Goal: Use online tool/utility: Utilize a website feature to perform a specific function

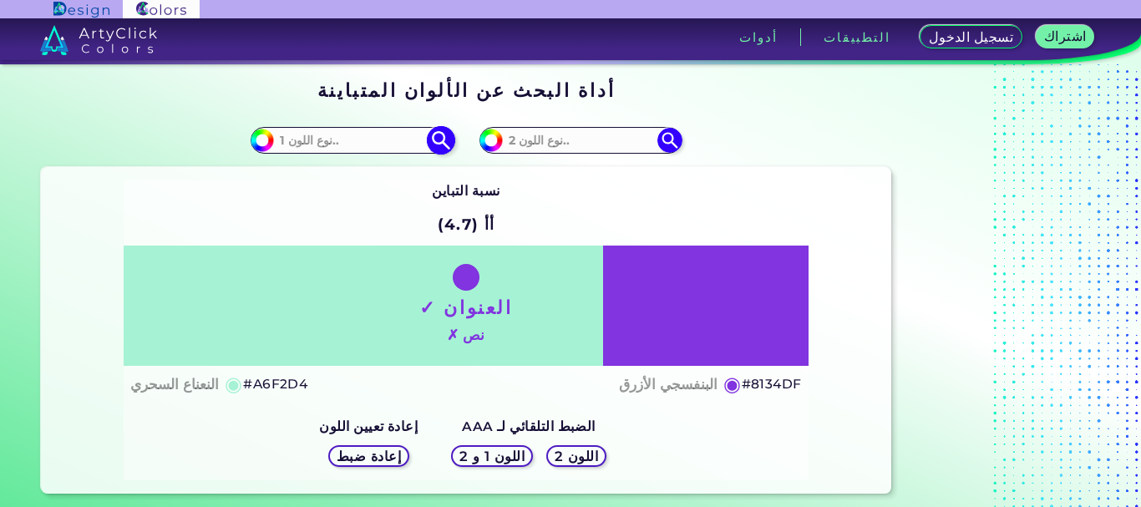
click at [357, 145] on input at bounding box center [351, 140] width 155 height 23
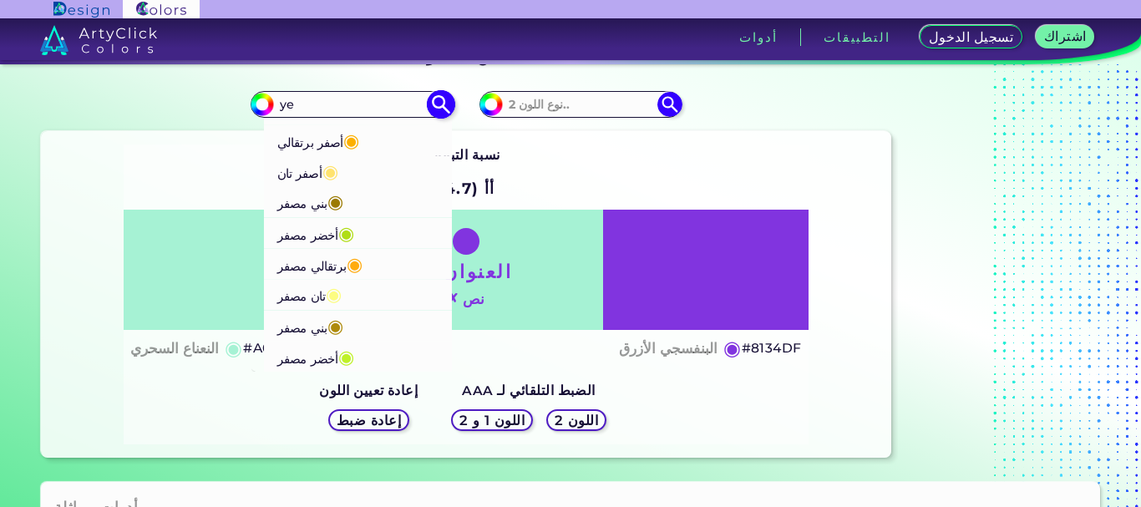
scroll to position [56, 0]
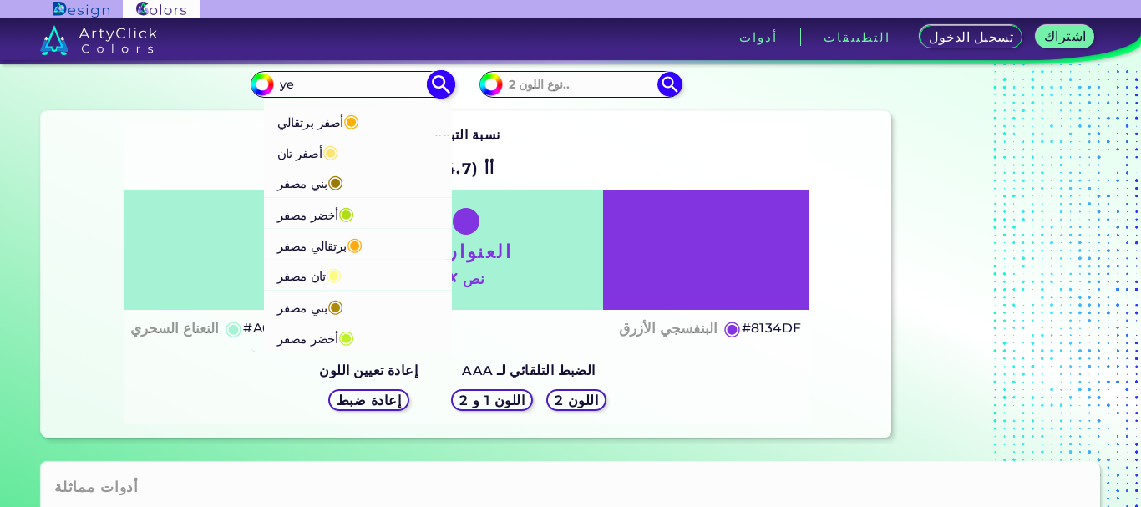
type input "ye"
click at [330, 332] on font "أخضر مصفر" at bounding box center [308, 339] width 60 height 15
type input "#bff128"
type input "#BFF128"
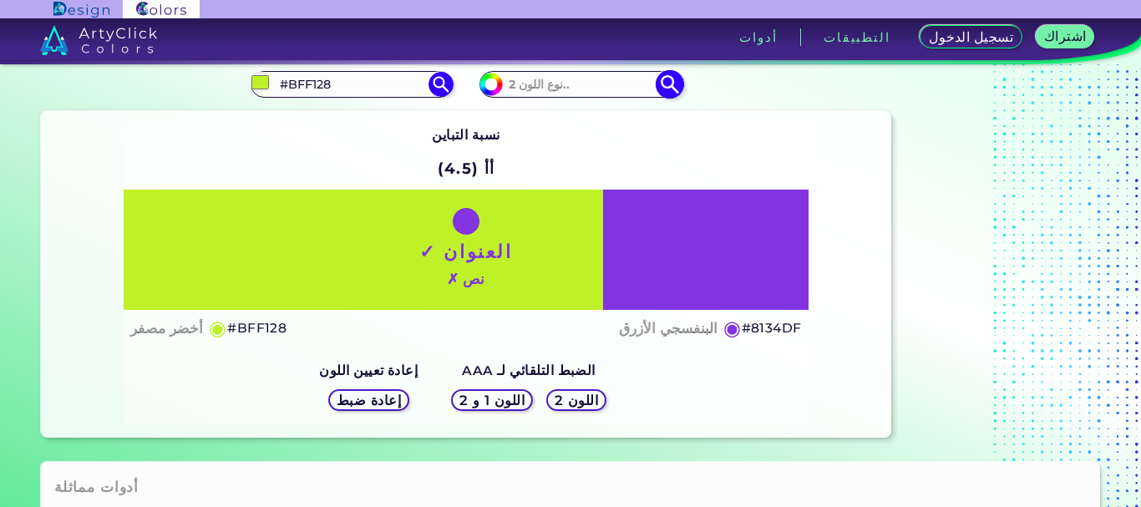
click at [568, 83] on input at bounding box center [580, 84] width 155 height 23
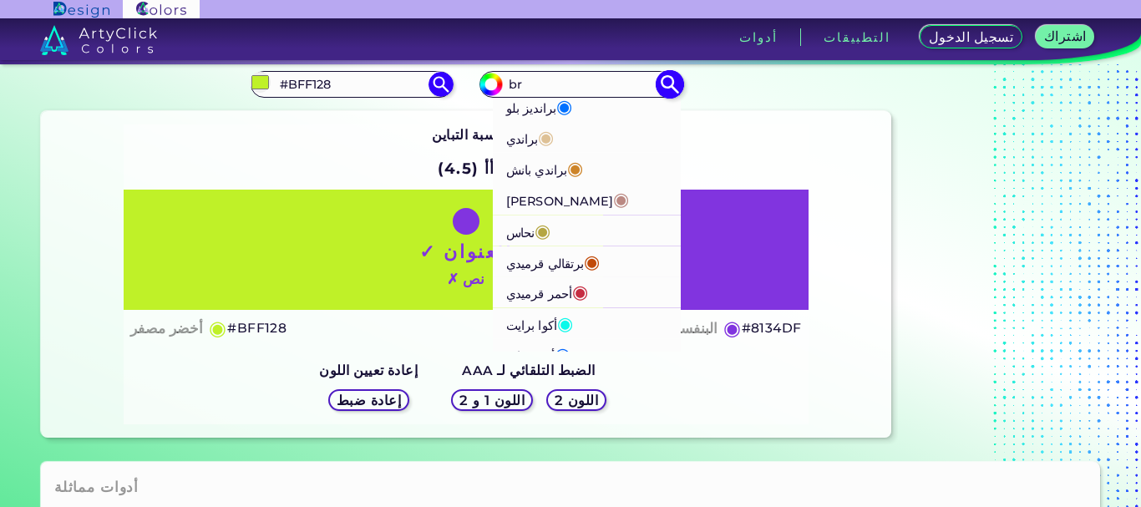
type input "br"
click at [535, 231] on font "◉" at bounding box center [543, 230] width 16 height 22
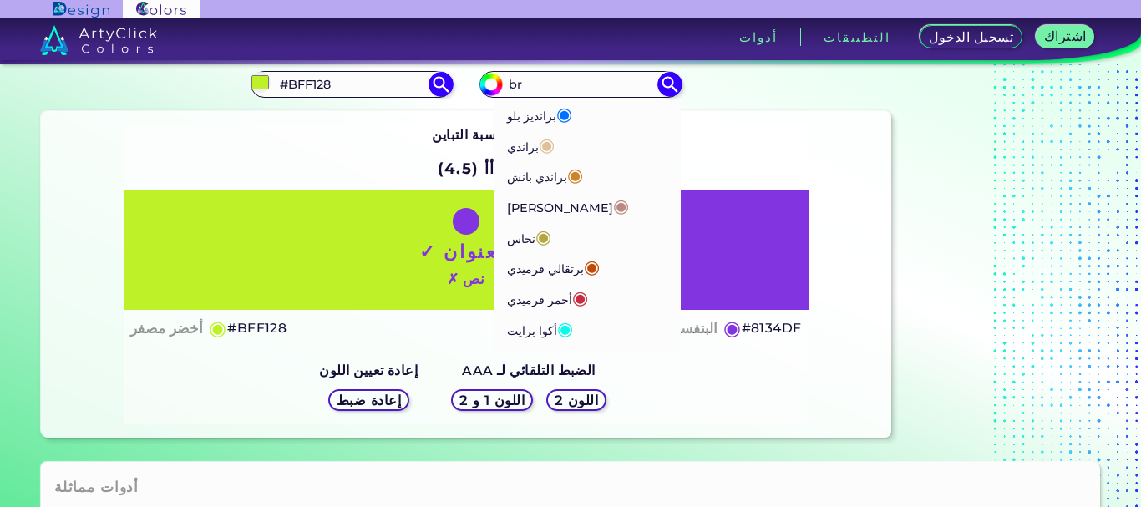
type input "#b5a642"
type input "#B5A642"
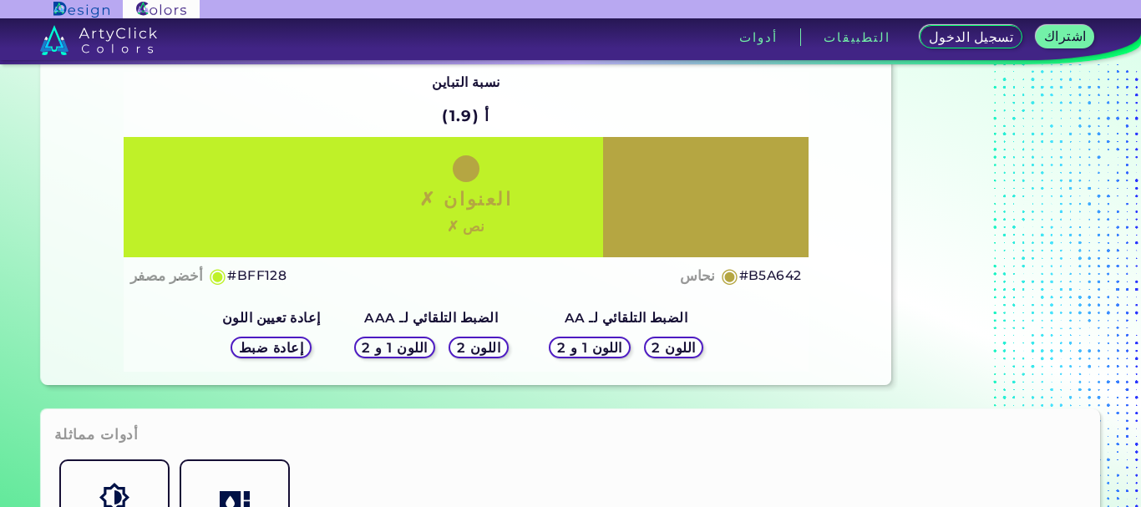
scroll to position [111, 0]
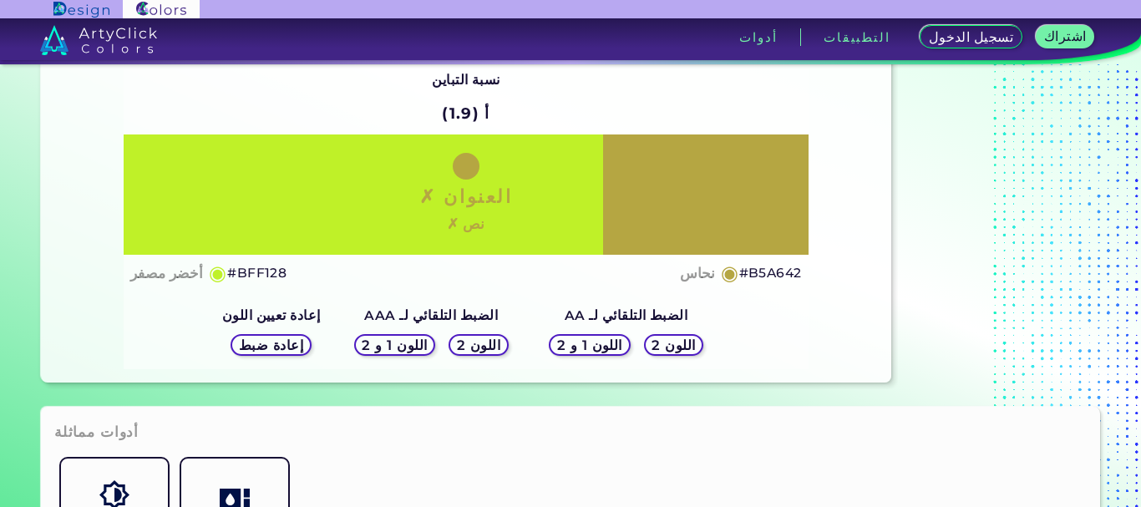
click at [591, 346] on font "اللون 1 و 2" at bounding box center [589, 344] width 59 height 15
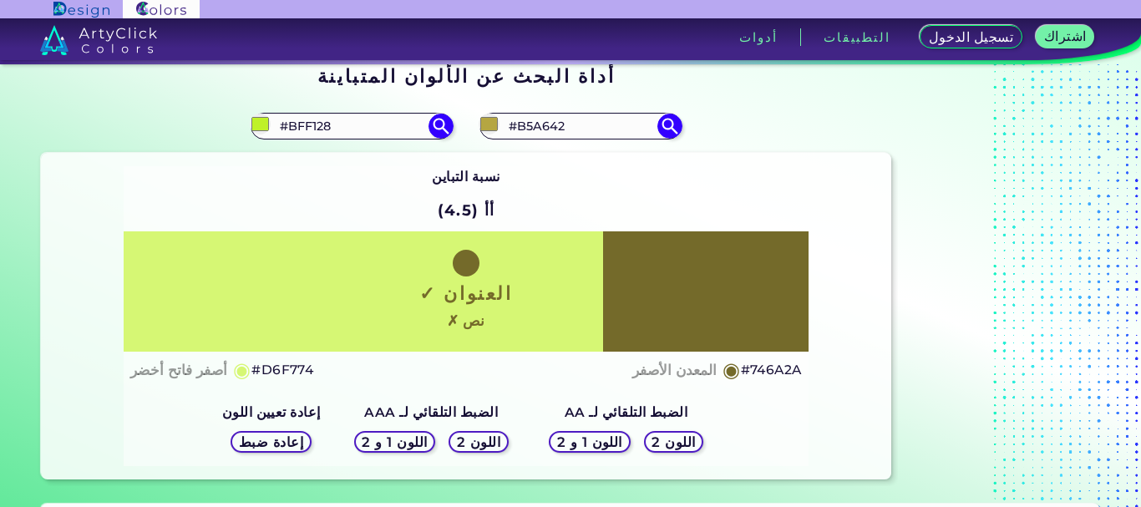
scroll to position [0, 0]
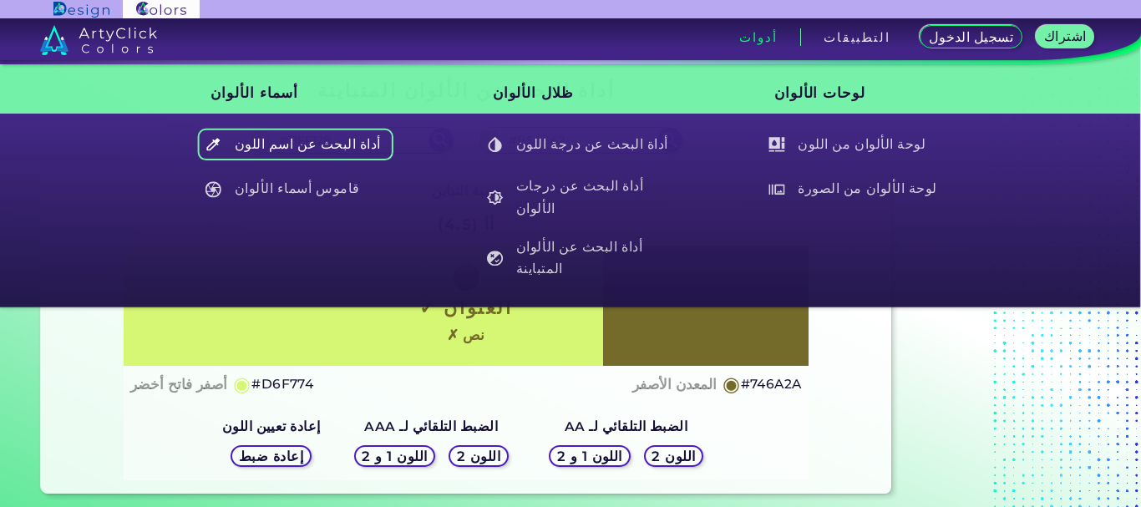
click at [313, 147] on font "أداة البحث عن اسم اللون" at bounding box center [308, 144] width 146 height 16
